Goal: Transaction & Acquisition: Purchase product/service

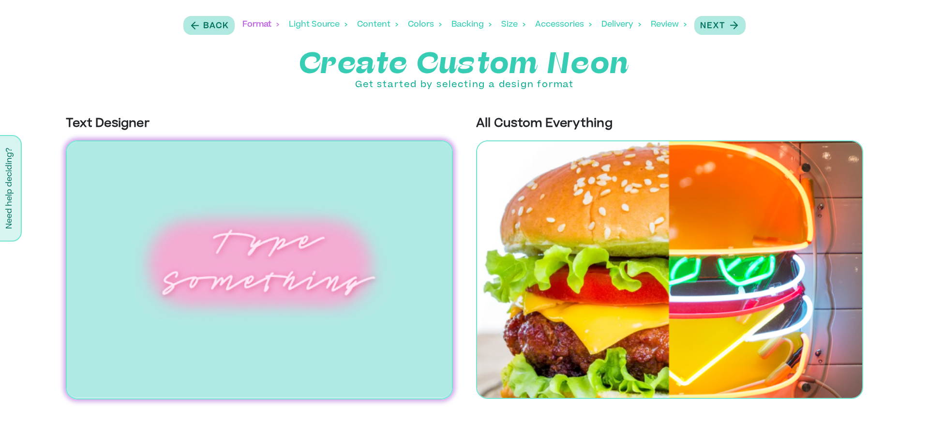
click at [193, 288] on img at bounding box center [259, 269] width 387 height 259
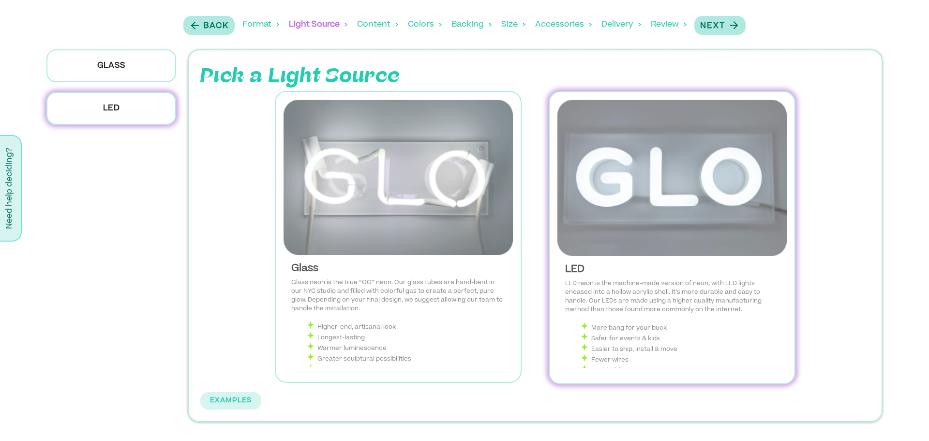
click at [633, 204] on img at bounding box center [671, 178] width 229 height 156
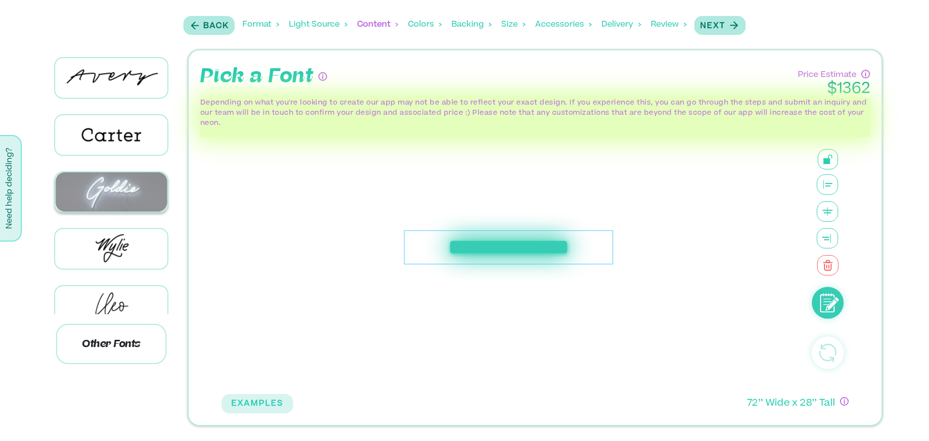
click at [112, 180] on img at bounding box center [111, 191] width 112 height 39
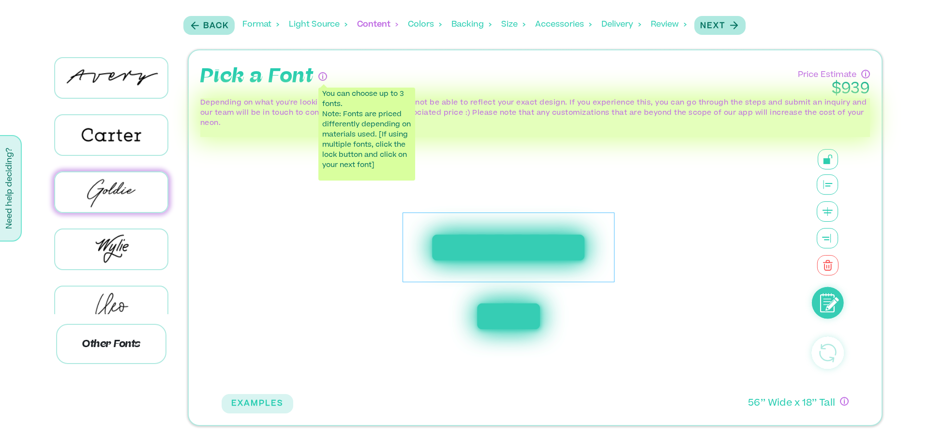
click at [886, 323] on div "**********" at bounding box center [535, 237] width 706 height 376
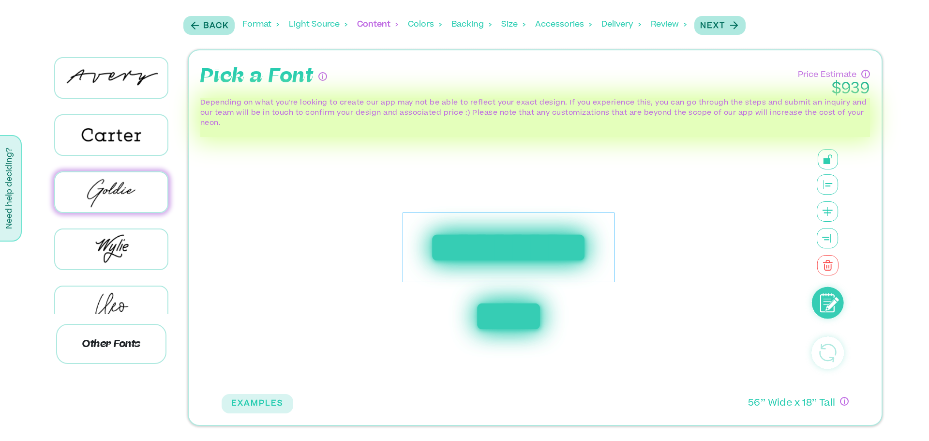
drag, startPoint x: 828, startPoint y: 351, endPoint x: 724, endPoint y: 352, distance: 104.5
click at [724, 352] on div "**********" at bounding box center [535, 263] width 639 height 252
click at [509, 244] on div "**********" at bounding box center [509, 247] width 212 height 70
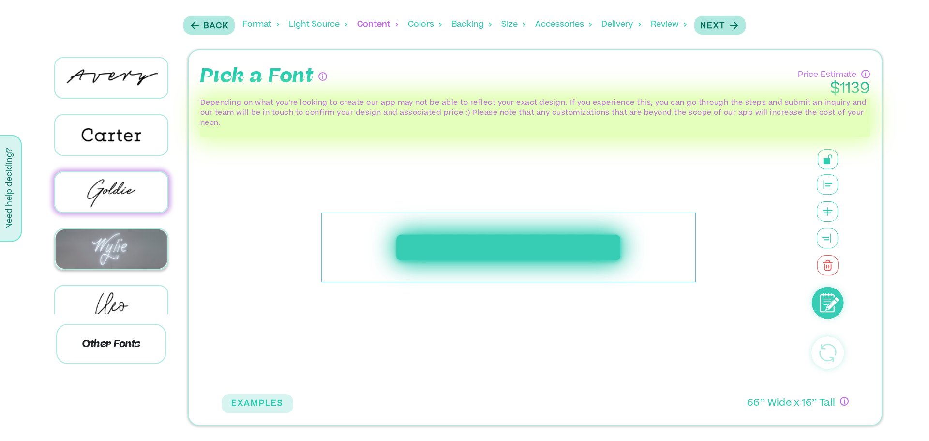
click at [111, 248] on img at bounding box center [111, 248] width 112 height 39
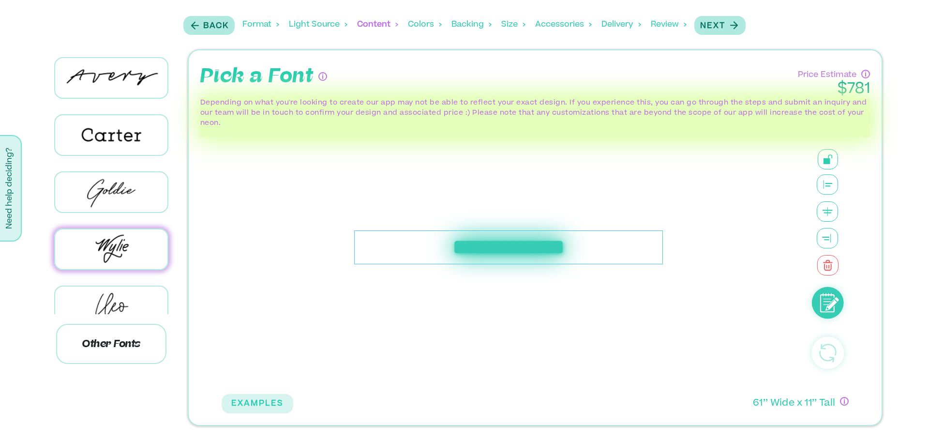
click at [828, 217] on icon at bounding box center [828, 211] width 22 height 20
click at [817, 201] on button at bounding box center [828, 211] width 22 height 20
click at [718, 33] on button "Next" at bounding box center [719, 25] width 51 height 19
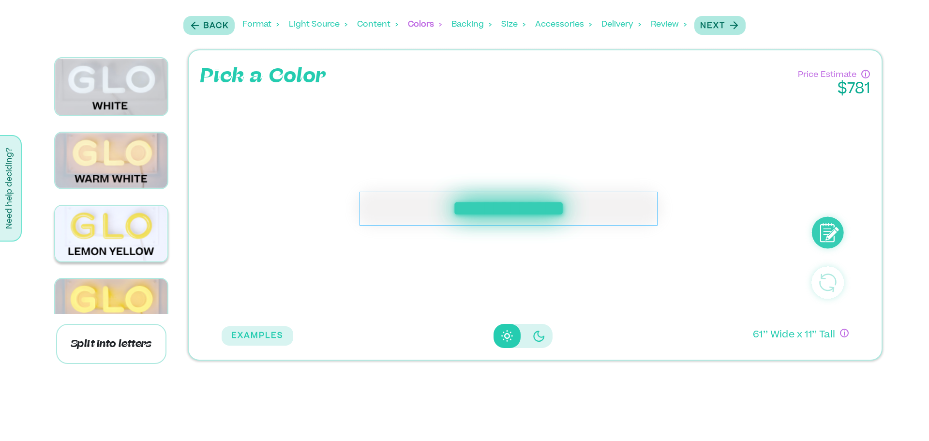
click at [116, 241] on img at bounding box center [111, 234] width 112 height 56
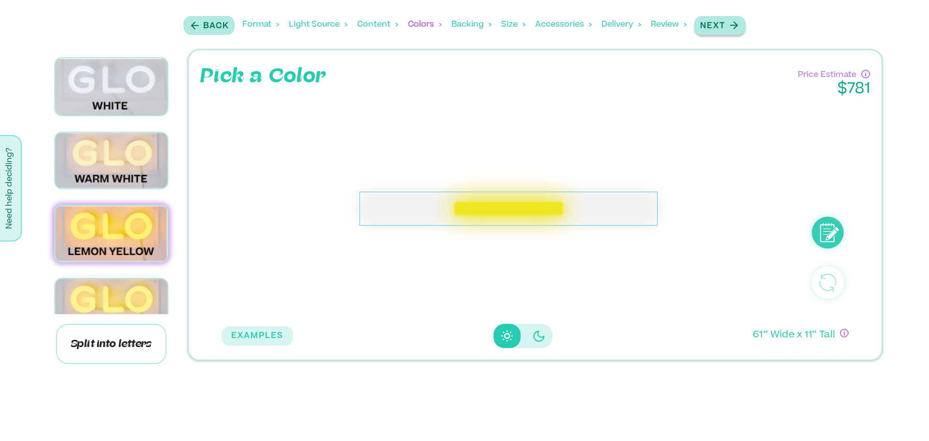
click at [716, 22] on p "Next" at bounding box center [712, 26] width 25 height 12
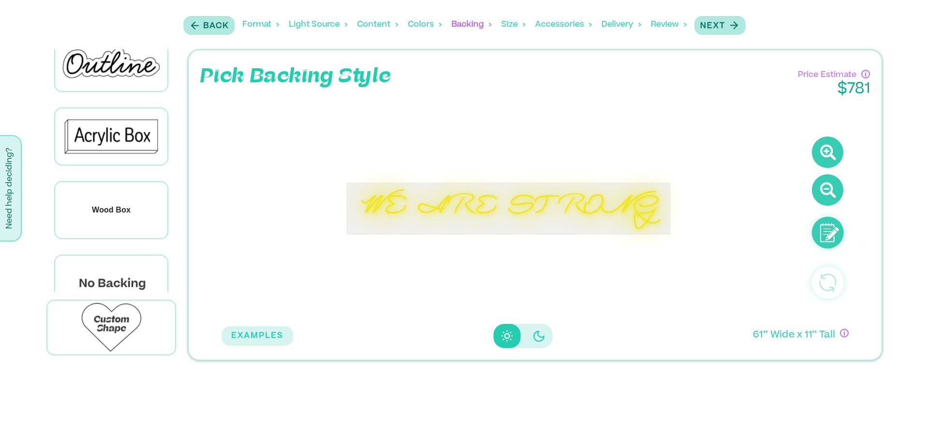
scroll to position [119, 0]
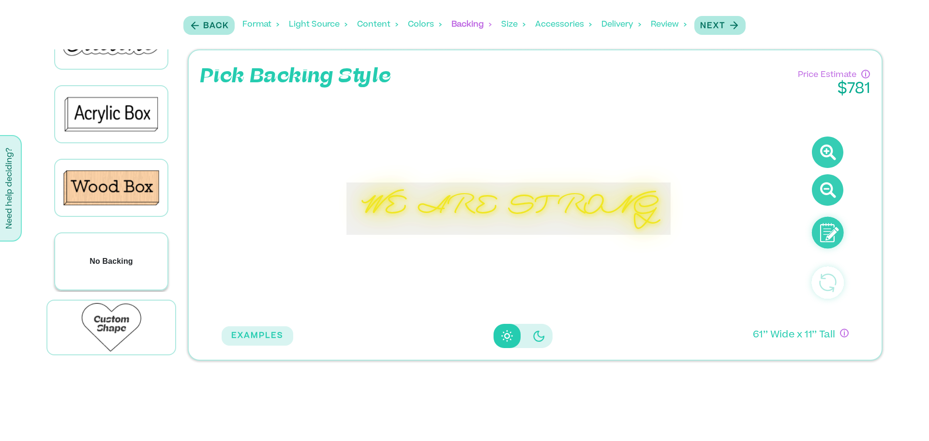
click at [118, 245] on div "No Backing" at bounding box center [111, 261] width 112 height 56
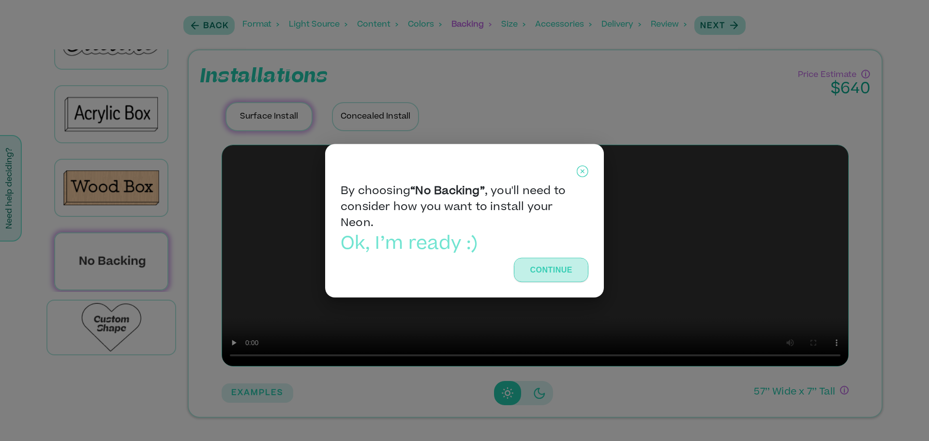
click at [543, 277] on button "Continue" at bounding box center [551, 269] width 75 height 24
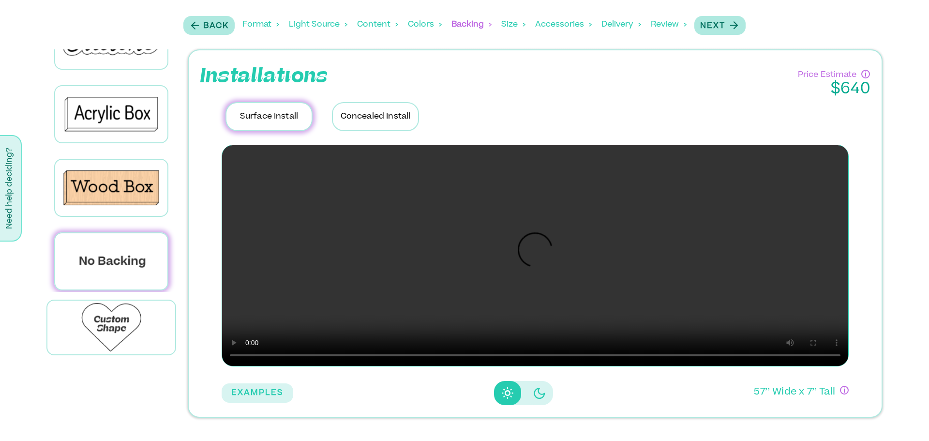
click at [369, 115] on p "Concealed Install" at bounding box center [375, 116] width 87 height 29
click at [279, 118] on p "Surface Install" at bounding box center [268, 116] width 87 height 29
